Goal: Task Accomplishment & Management: Manage account settings

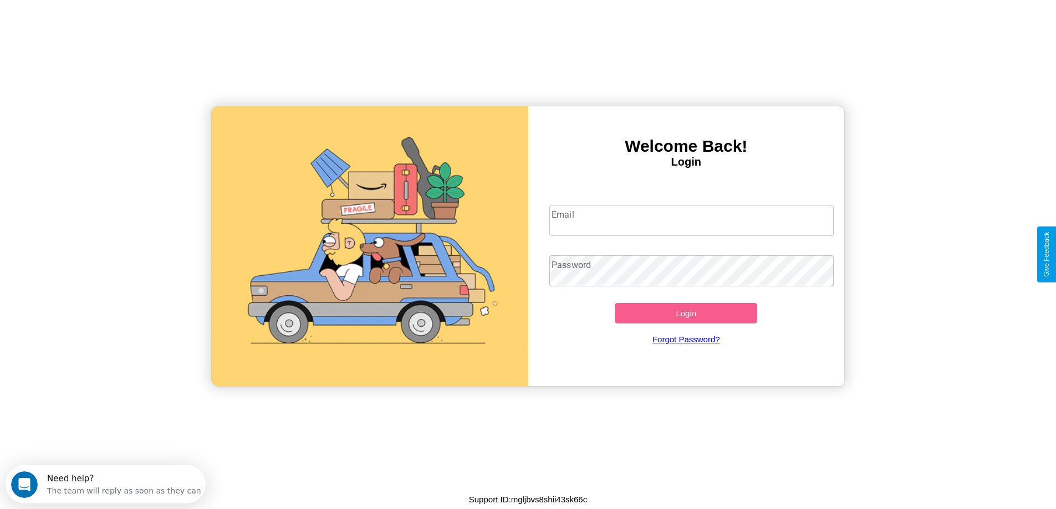
click at [691, 221] on input "Email" at bounding box center [691, 220] width 284 height 31
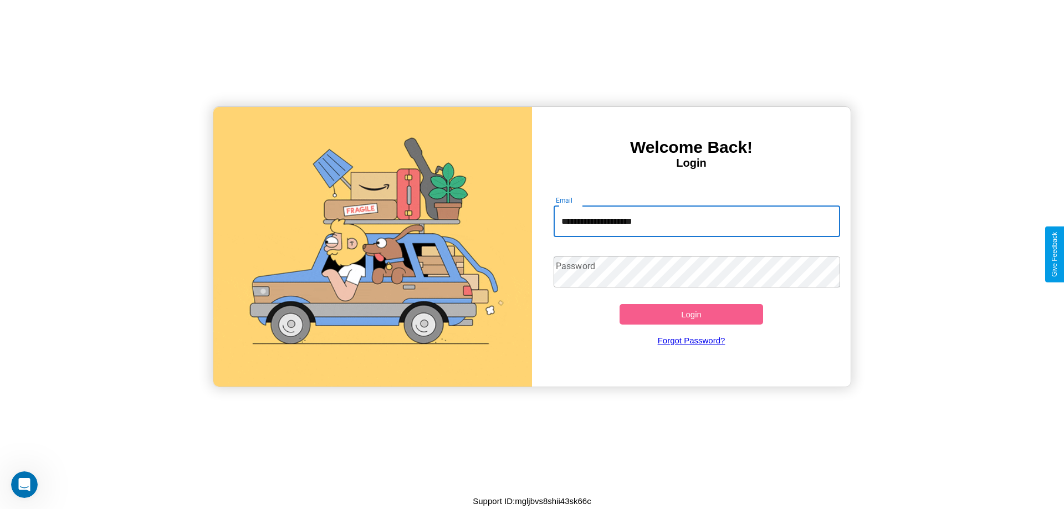
type input "**********"
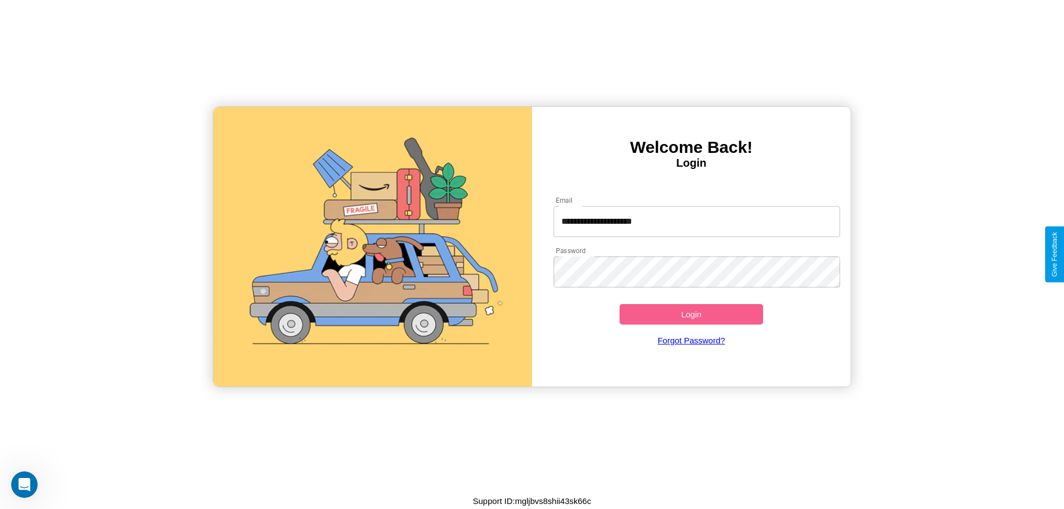
click at [691, 314] on button "Login" at bounding box center [691, 314] width 144 height 21
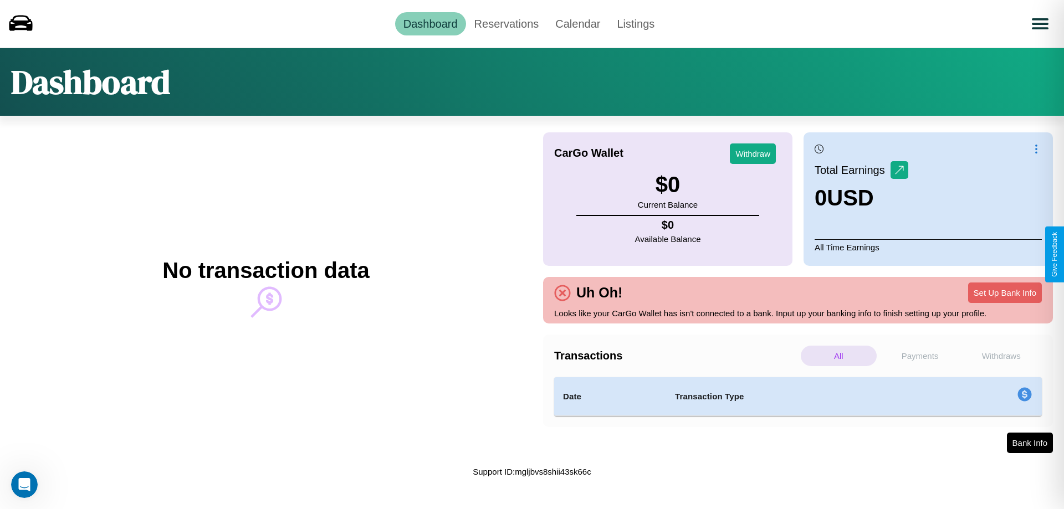
click at [920, 356] on p "Payments" at bounding box center [920, 356] width 76 height 21
click at [1001, 356] on p "Withdraws" at bounding box center [1001, 356] width 76 height 21
click at [838, 356] on p "All" at bounding box center [839, 356] width 76 height 21
click at [506, 23] on link "Reservations" at bounding box center [506, 23] width 81 height 23
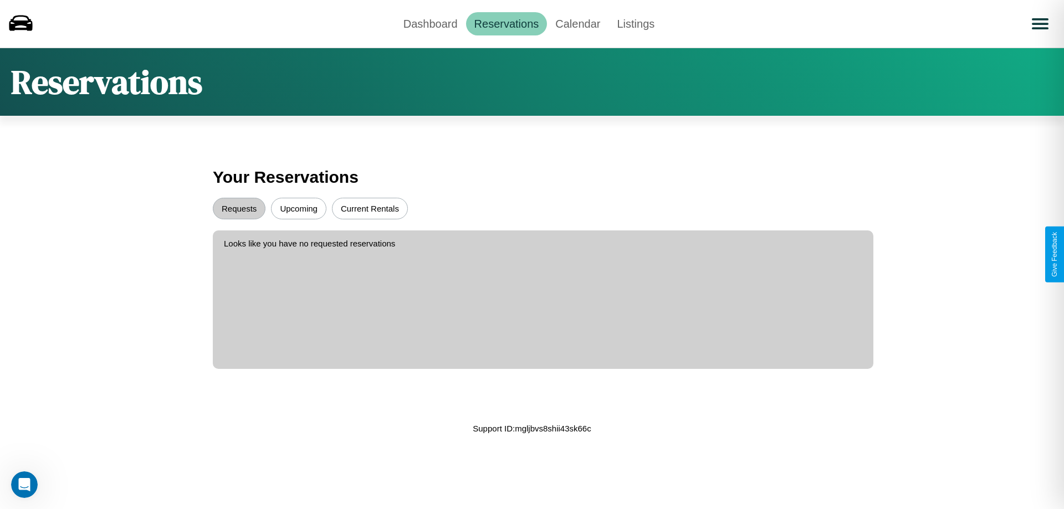
click at [299, 208] on button "Upcoming" at bounding box center [298, 209] width 55 height 22
click at [370, 208] on button "Current Rentals" at bounding box center [370, 209] width 76 height 22
click at [239, 208] on button "Requests" at bounding box center [239, 209] width 53 height 22
